Goal: Navigation & Orientation: Find specific page/section

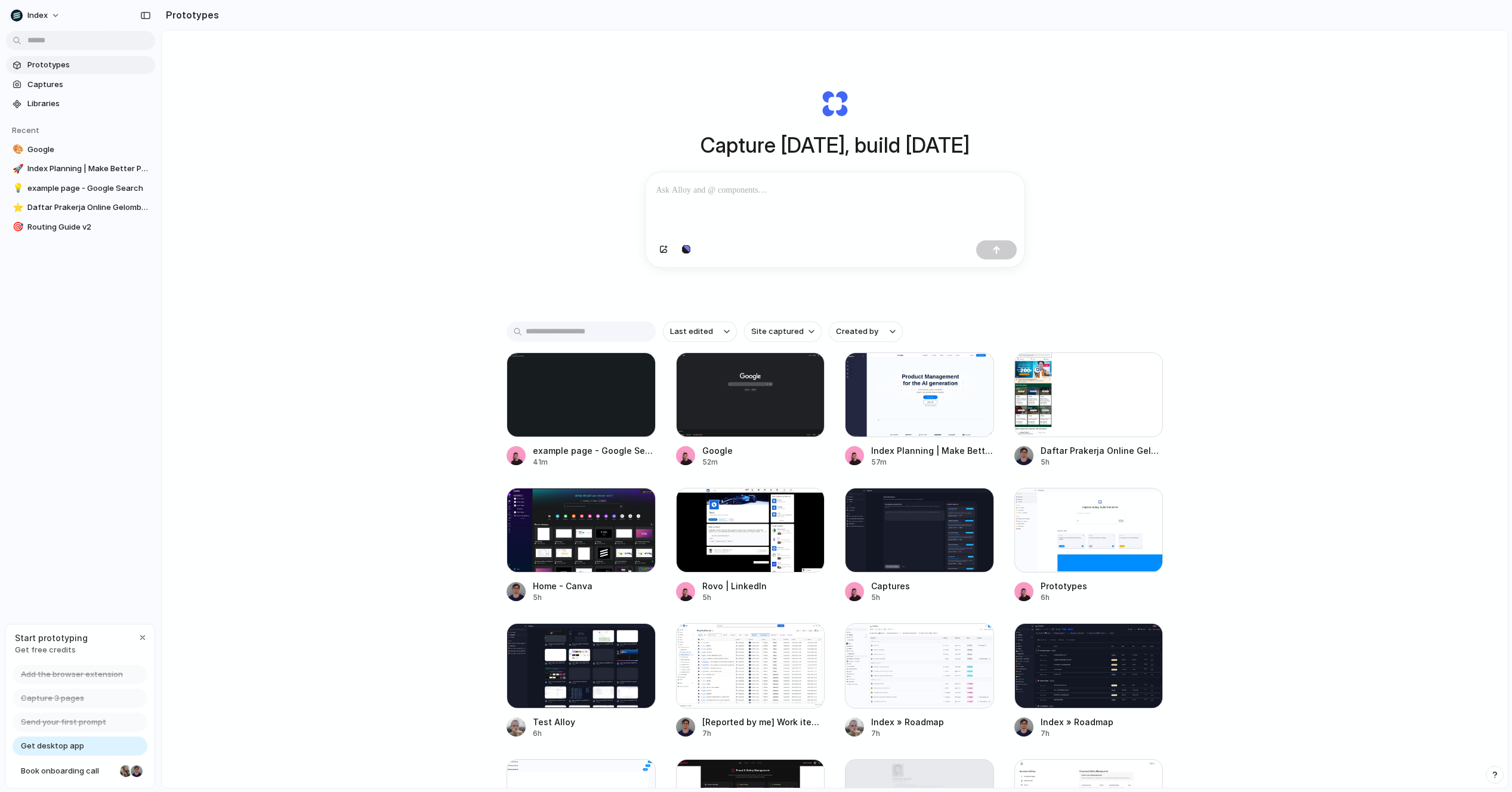
click at [497, 249] on div "Capture [DATE], build [DATE] Clone web app Clone screenshot Start from existing…" at bounding box center [834, 440] width 1346 height 820
click at [400, 233] on div "Capture [DATE], build [DATE] Clone web app Clone screenshot Start from existing…" at bounding box center [834, 440] width 1346 height 820
click at [363, 403] on div "Capture [DATE], build [DATE] Clone web app Clone screenshot Start from existing…" at bounding box center [834, 440] width 1346 height 820
click at [686, 251] on div "button" at bounding box center [686, 250] width 9 height 7
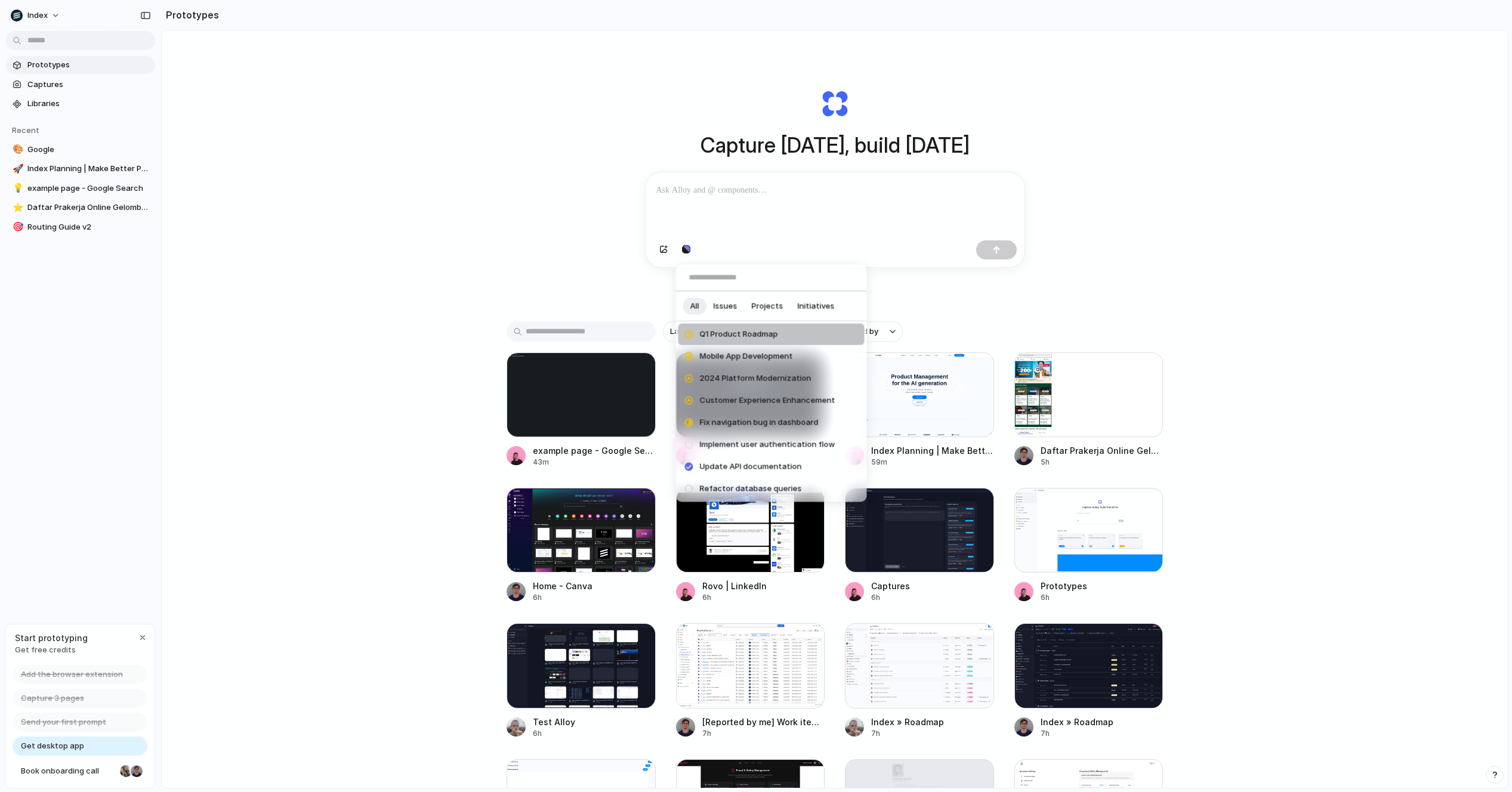
click at [687, 247] on div "All Issues Projects Initiatives Q1 Product Roadmap Mobile App Development 2024 …" at bounding box center [756, 396] width 1512 height 792
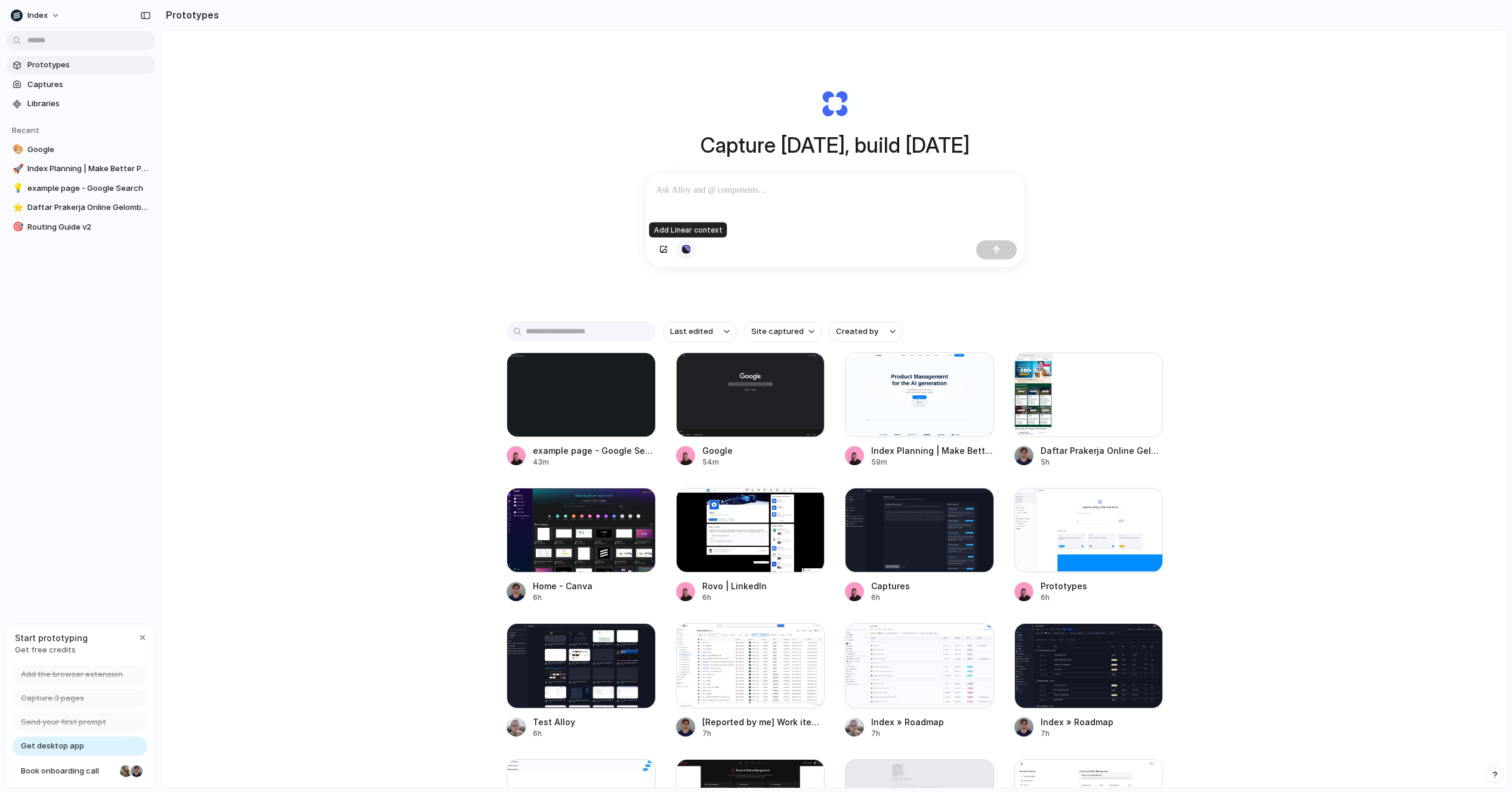
click at [683, 246] on button "button" at bounding box center [686, 249] width 20 height 19
click at [688, 249] on div "All Issues Projects Initiatives Q1 Product Roadmap Mobile App Development 2024 …" at bounding box center [756, 396] width 1512 height 792
click at [873, 395] on div at bounding box center [919, 394] width 149 height 84
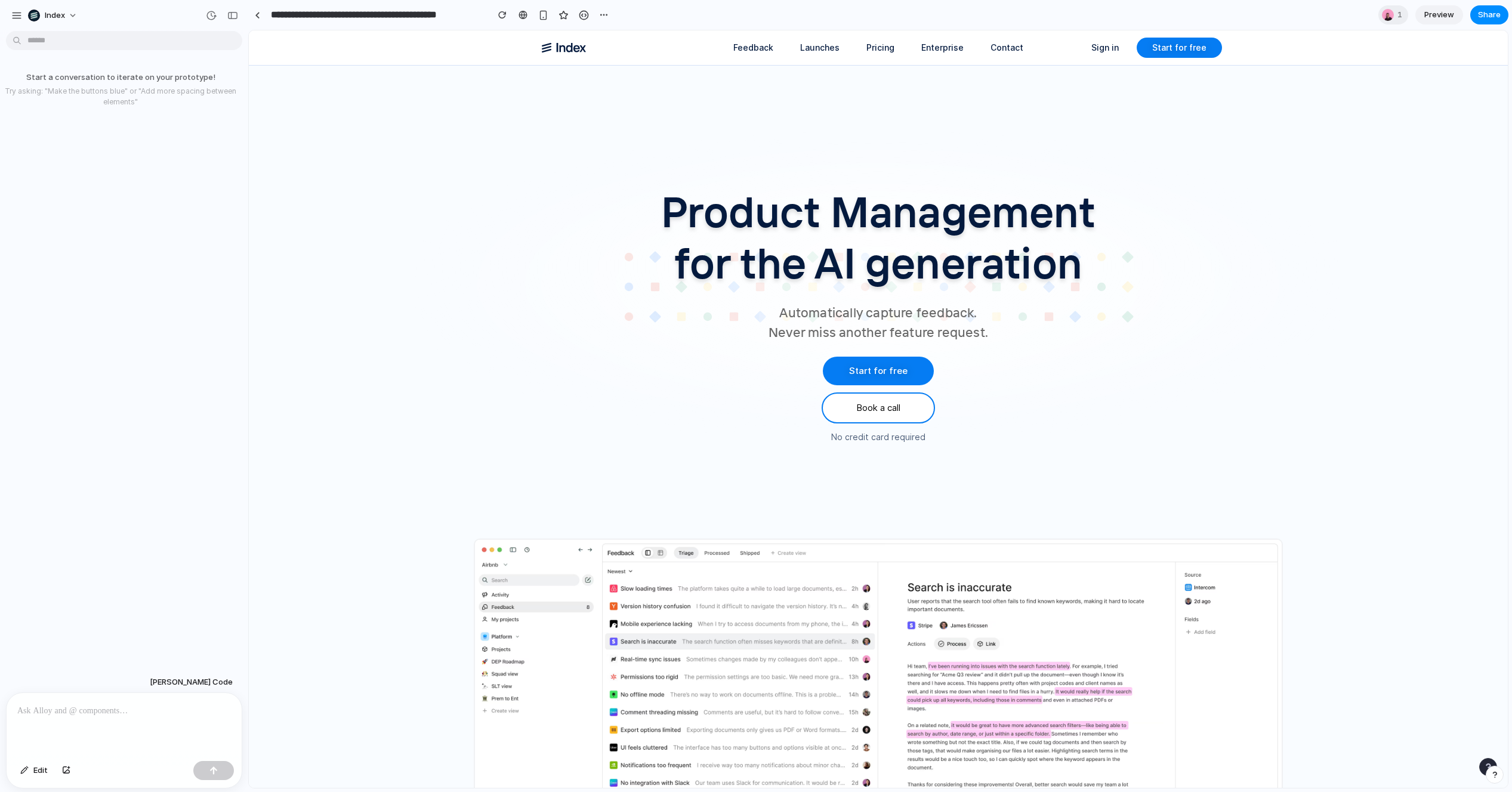
click at [198, 697] on div at bounding box center [124, 724] width 235 height 63
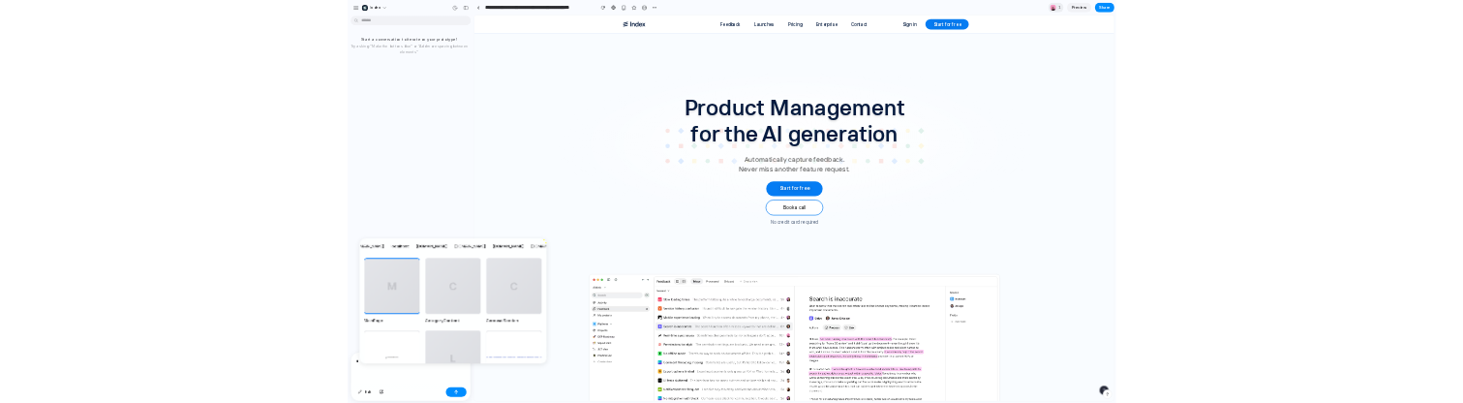
scroll to position [0, 1125]
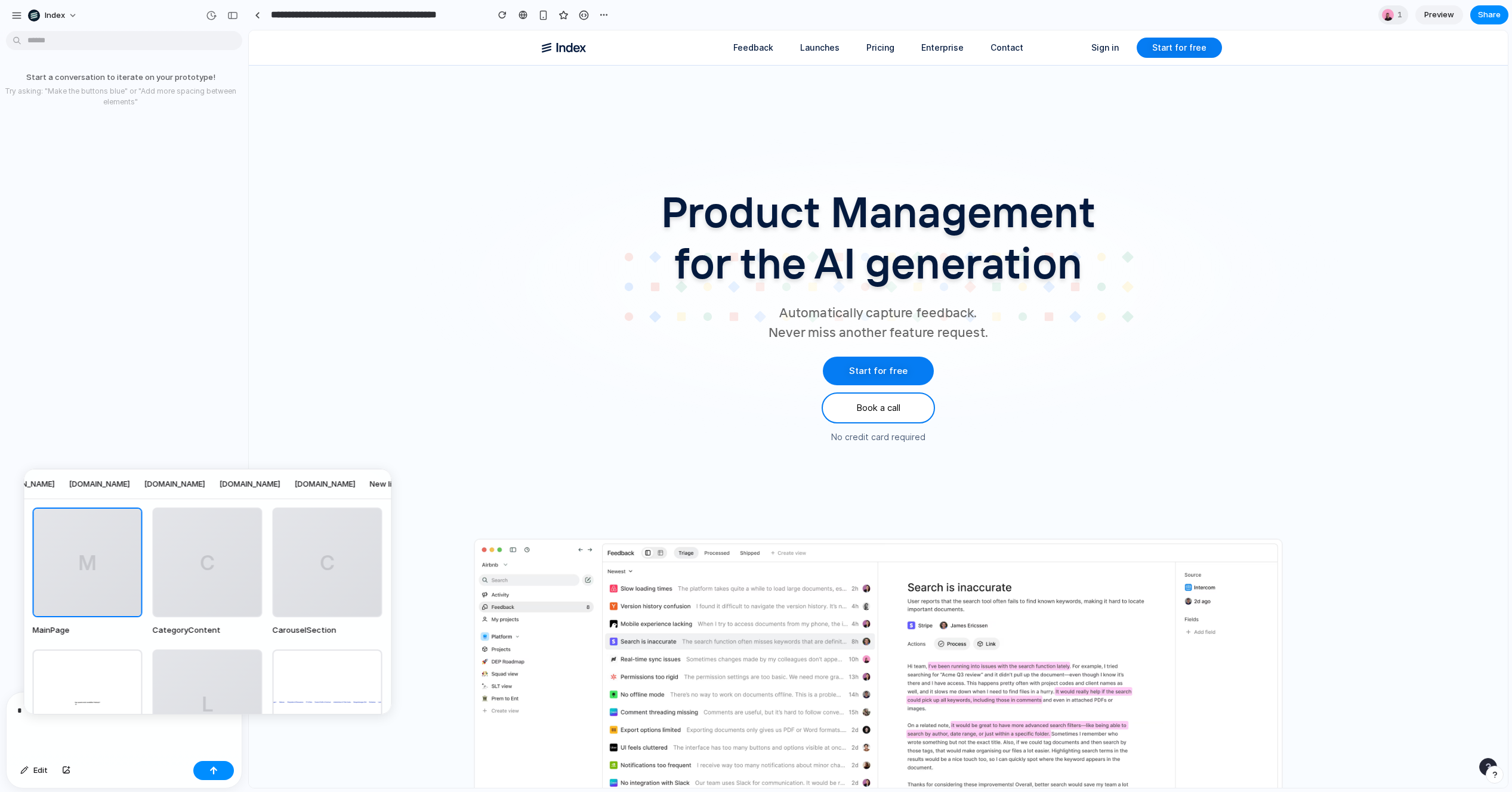
click at [130, 486] on span "app.magicbrief.com" at bounding box center [99, 484] width 61 height 12
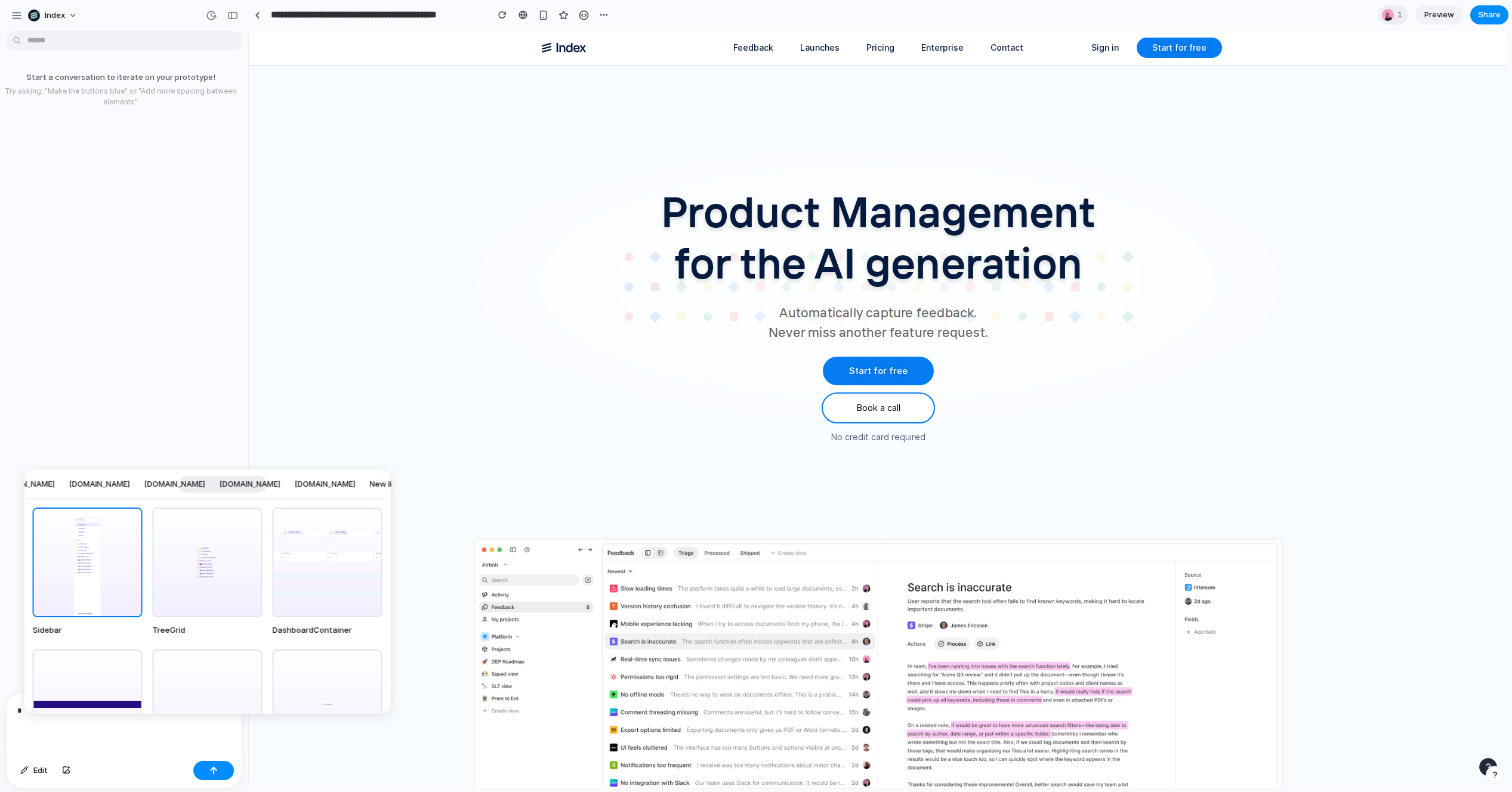
click at [103, 572] on div "Sidebar component from app.magicbrief.com library" at bounding box center [87, 562] width 110 height 110
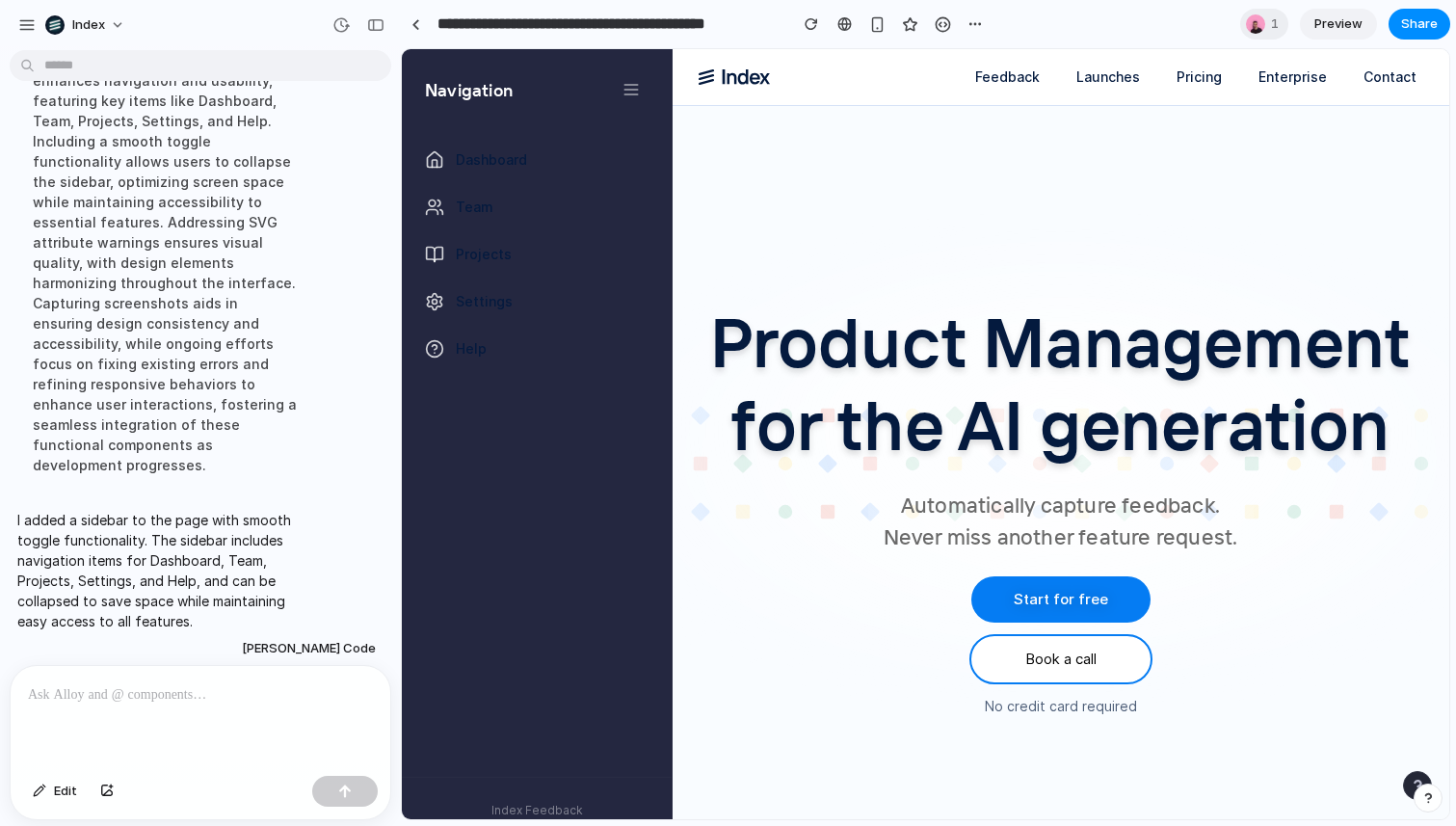
scroll to position [0, 0]
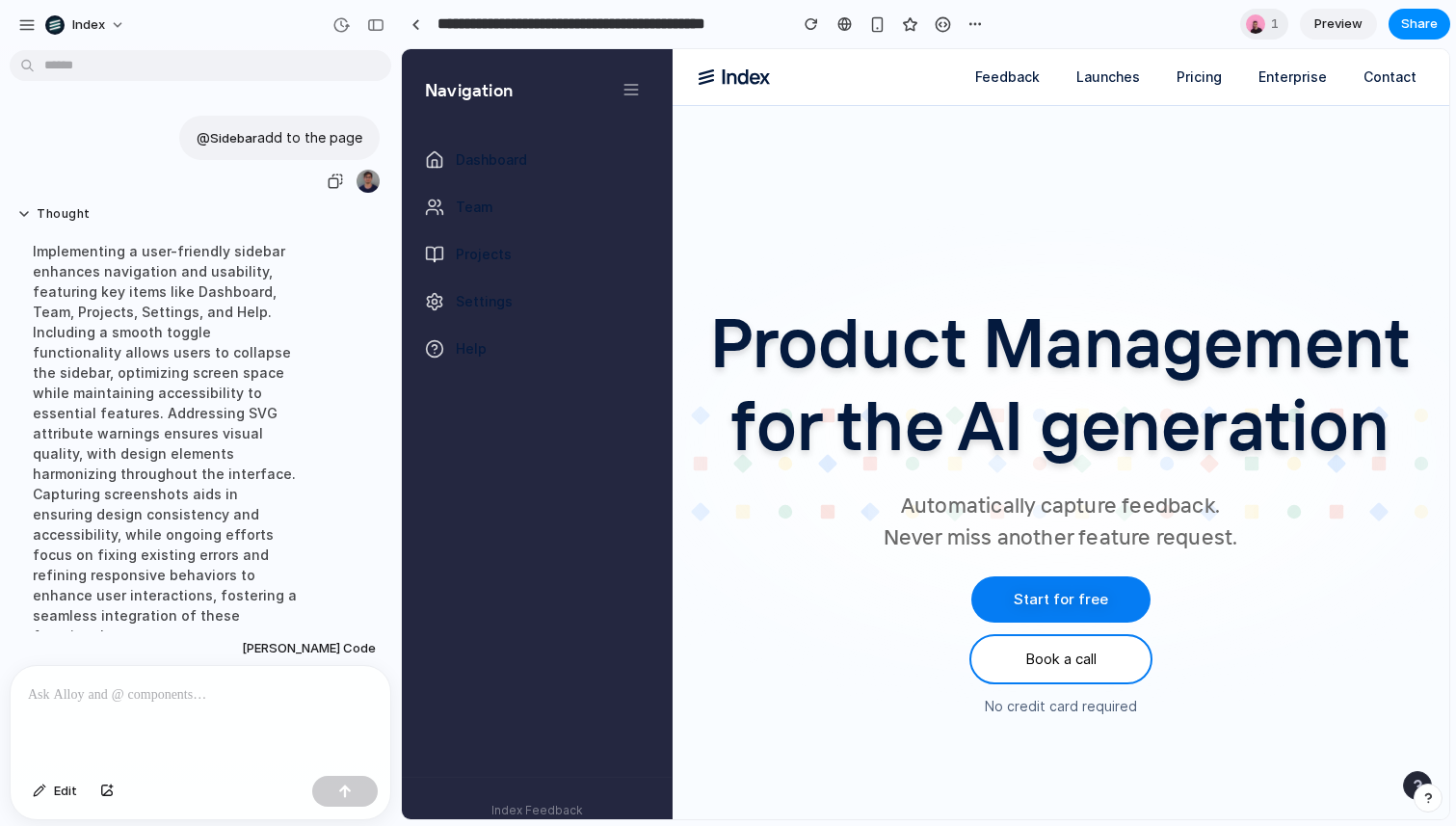
click at [236, 137] on link "Sidebar" at bounding box center [233, 137] width 47 height 15
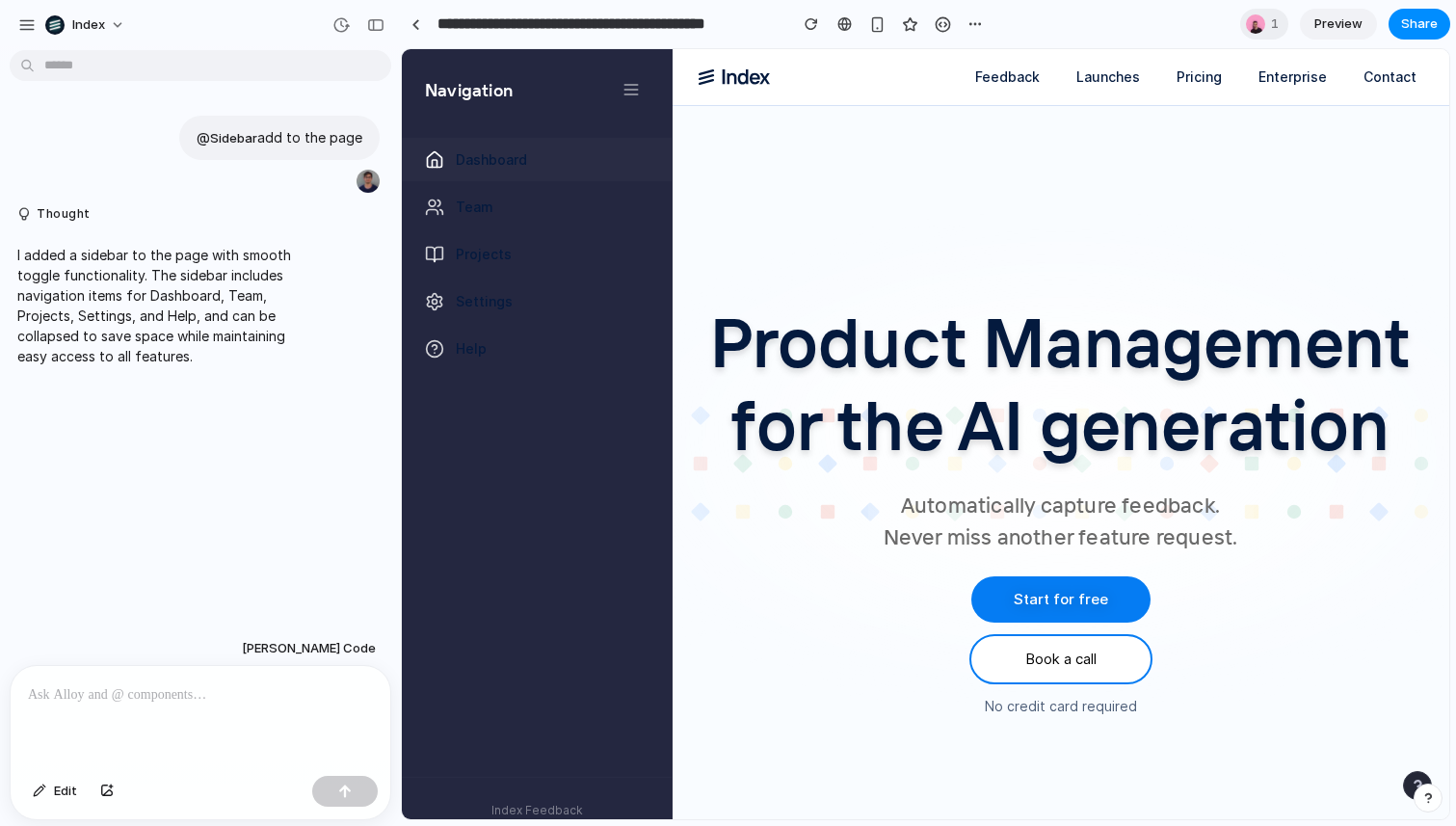
click at [501, 163] on span "Dashboard" at bounding box center [492, 159] width 72 height 20
click at [496, 319] on link "Settings" at bounding box center [536, 302] width 270 height 44
click at [496, 349] on link "Help" at bounding box center [536, 348] width 270 height 44
click at [487, 172] on link "Dashboard" at bounding box center [536, 159] width 270 height 44
click at [486, 234] on link "Projects" at bounding box center [536, 254] width 270 height 44
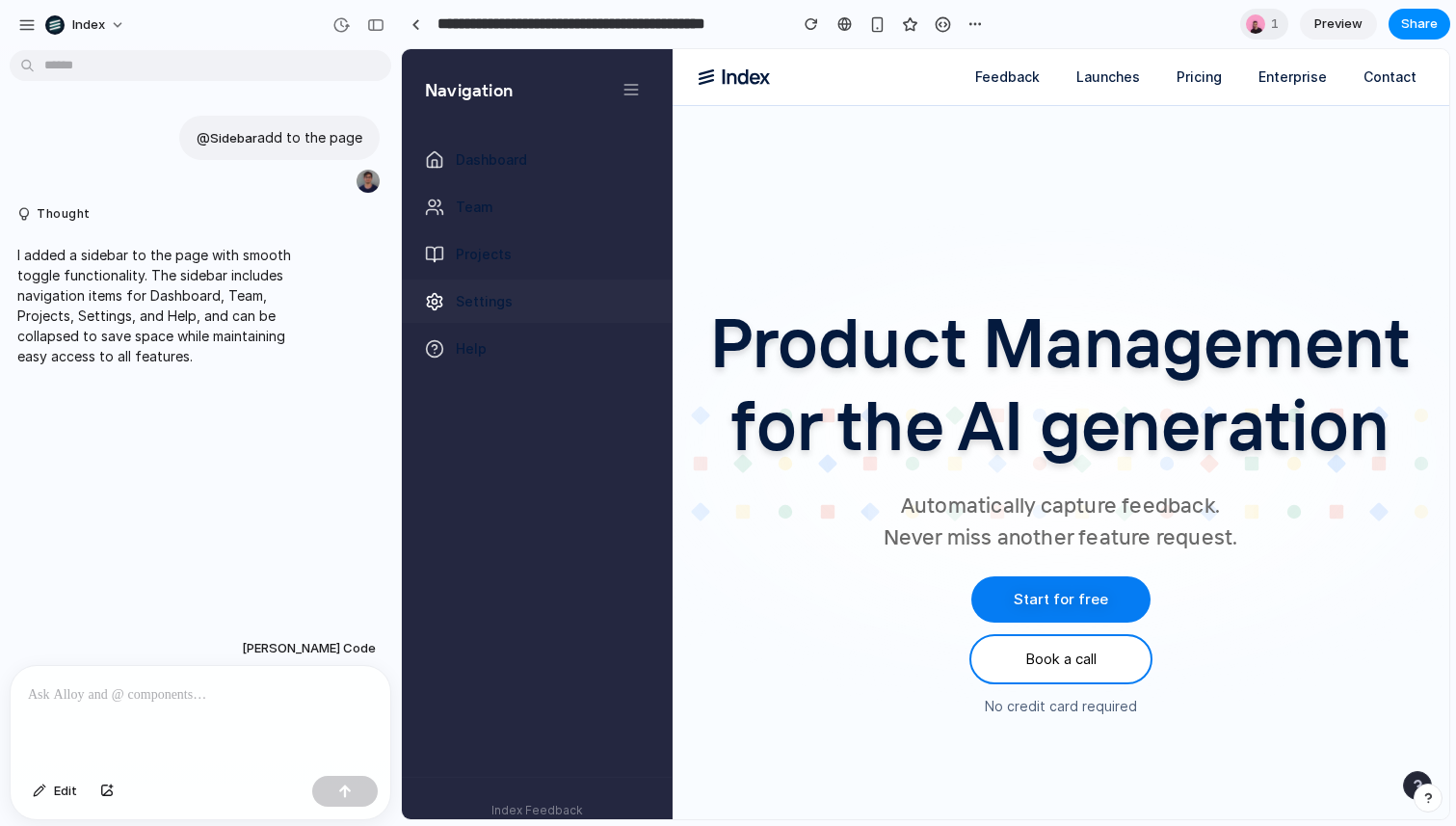
click at [486, 286] on link "Settings" at bounding box center [536, 302] width 270 height 44
click at [486, 314] on link "Settings" at bounding box center [536, 302] width 270 height 44
click at [485, 347] on span "Help" at bounding box center [471, 348] width 31 height 20
click at [626, 95] on icon at bounding box center [630, 95] width 13 height 0
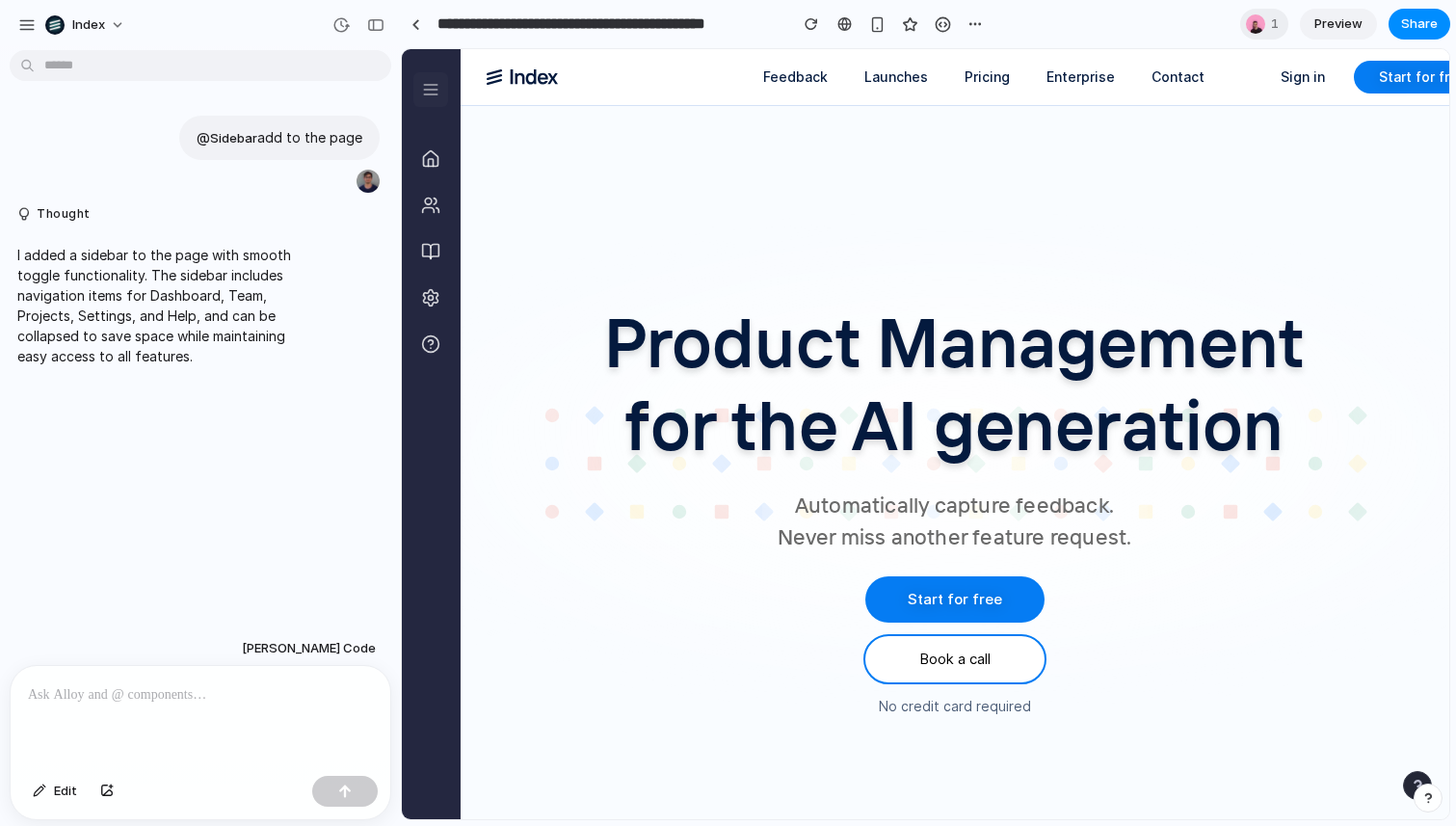
click at [427, 80] on icon at bounding box center [430, 89] width 19 height 19
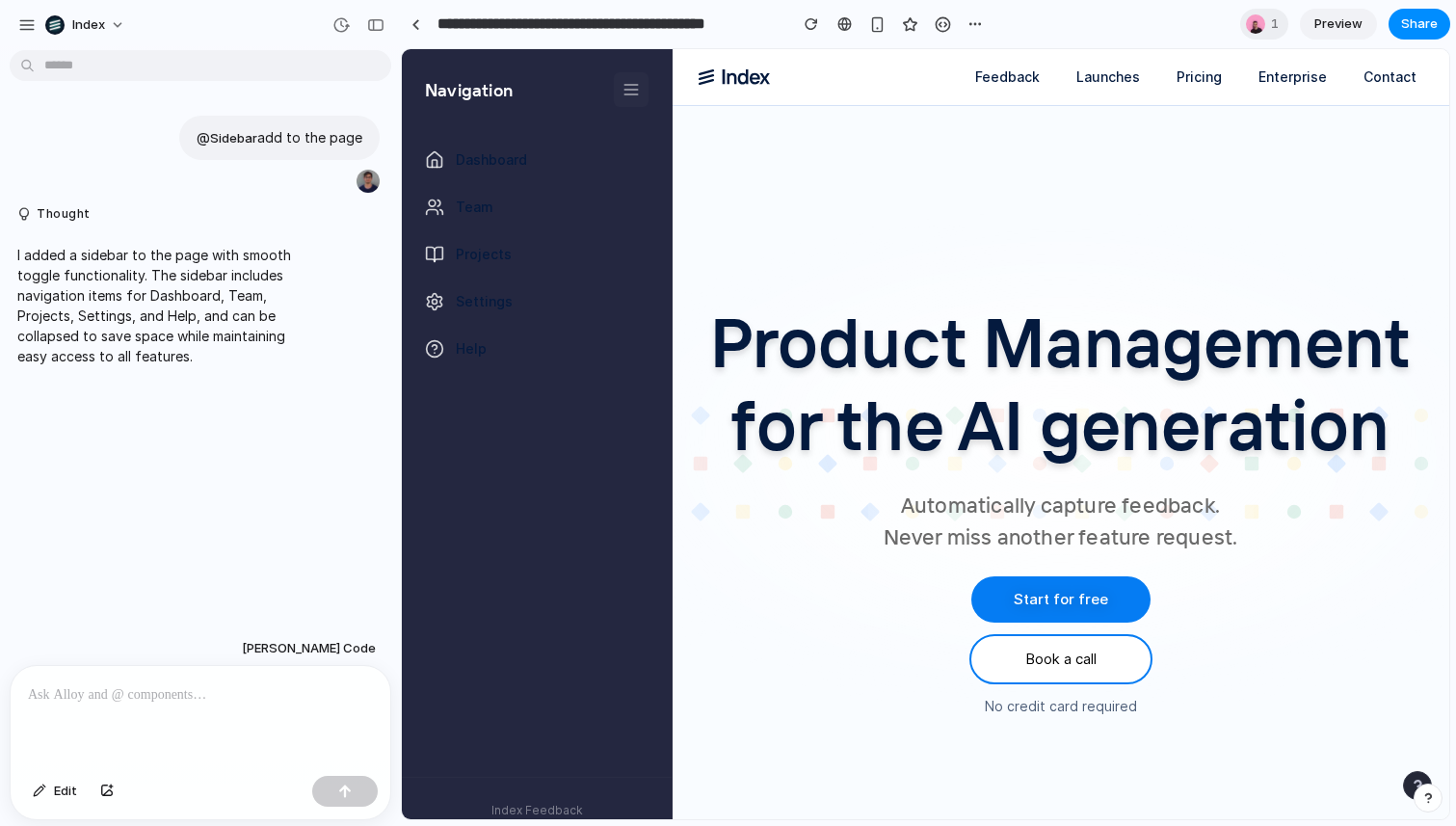
click at [644, 83] on button at bounding box center [631, 90] width 35 height 35
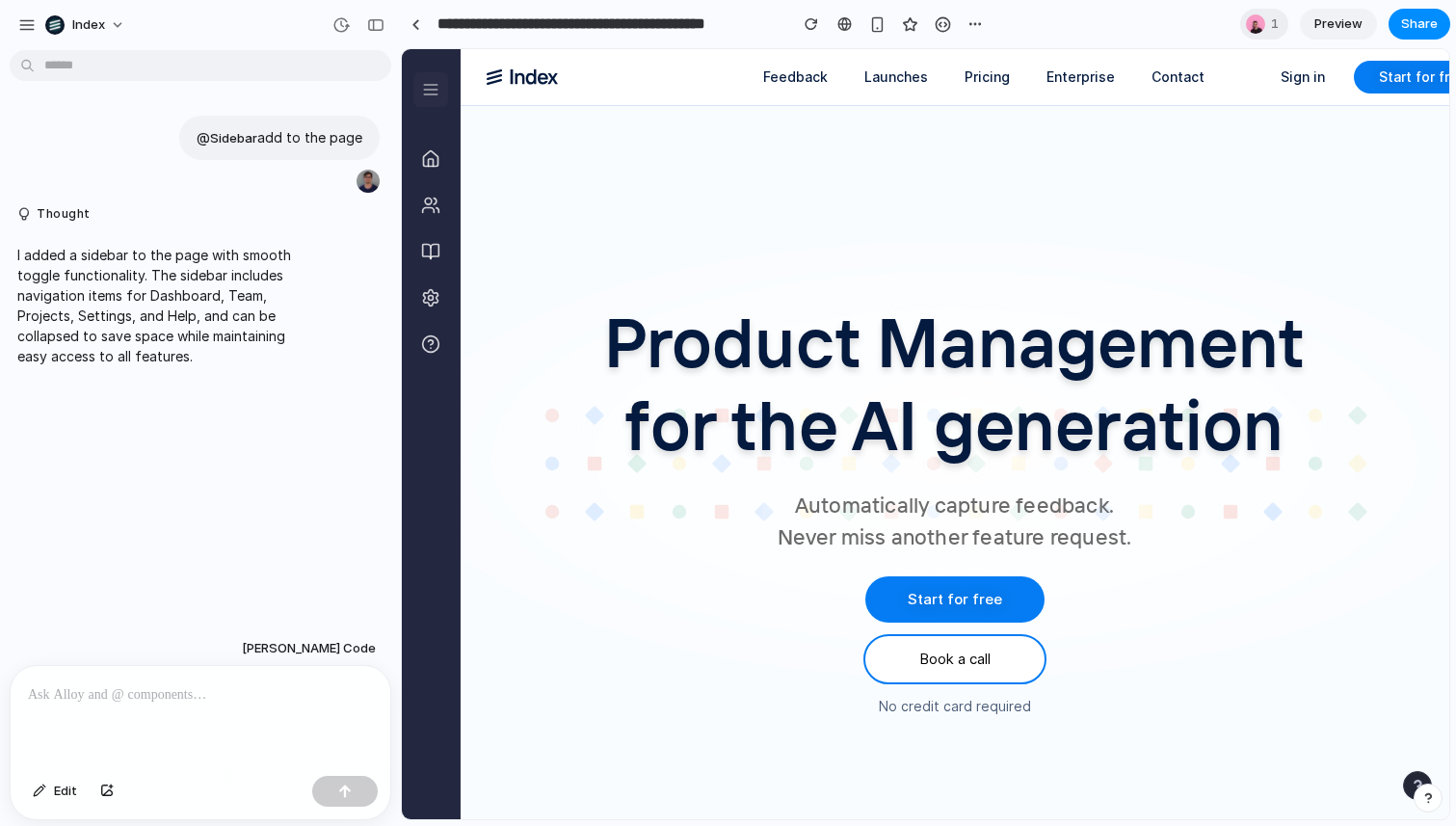
click at [432, 78] on button at bounding box center [430, 90] width 35 height 35
